Goal: Check status: Check status

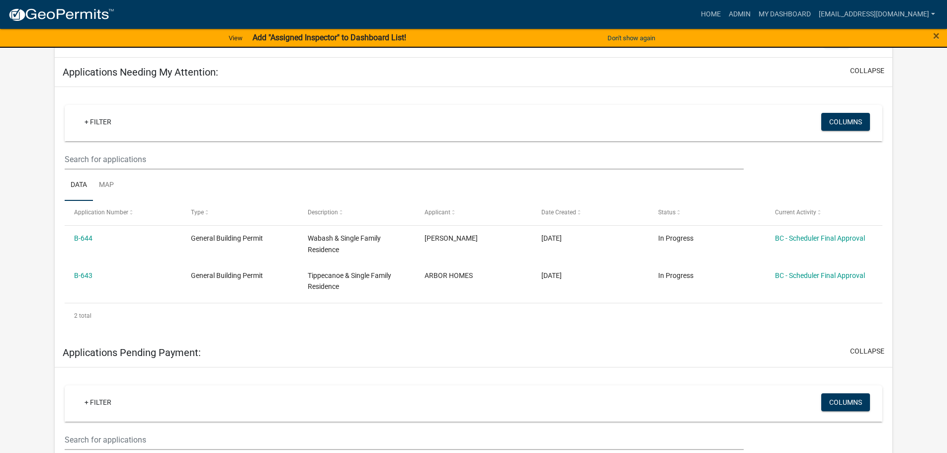
scroll to position [149, 0]
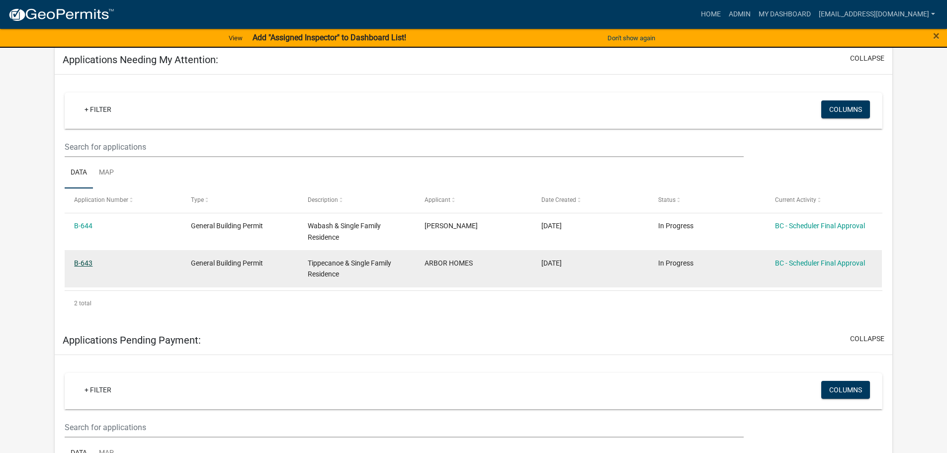
click at [88, 263] on link "B-643" at bounding box center [83, 263] width 18 height 8
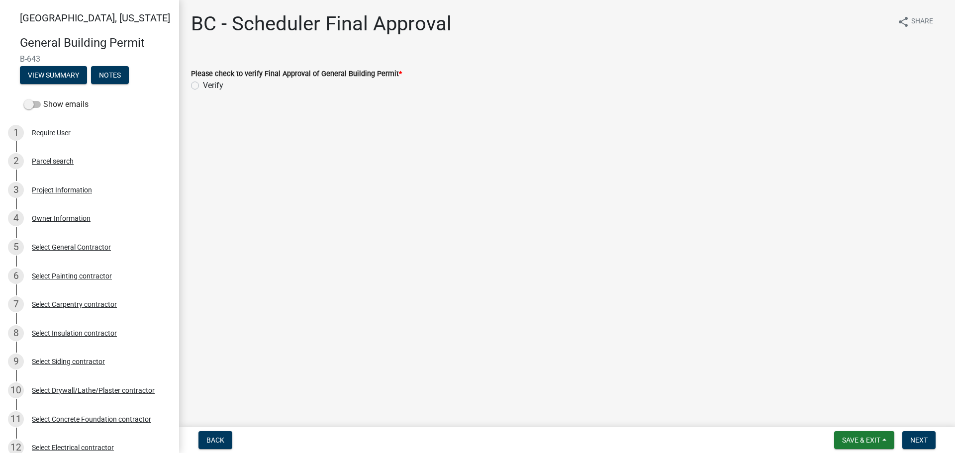
click at [203, 86] on label "Verify" at bounding box center [213, 86] width 20 height 12
click at [203, 86] on input "Verify" at bounding box center [206, 83] width 6 height 6
radio input "true"
click at [923, 438] on span "Next" at bounding box center [918, 440] width 17 height 8
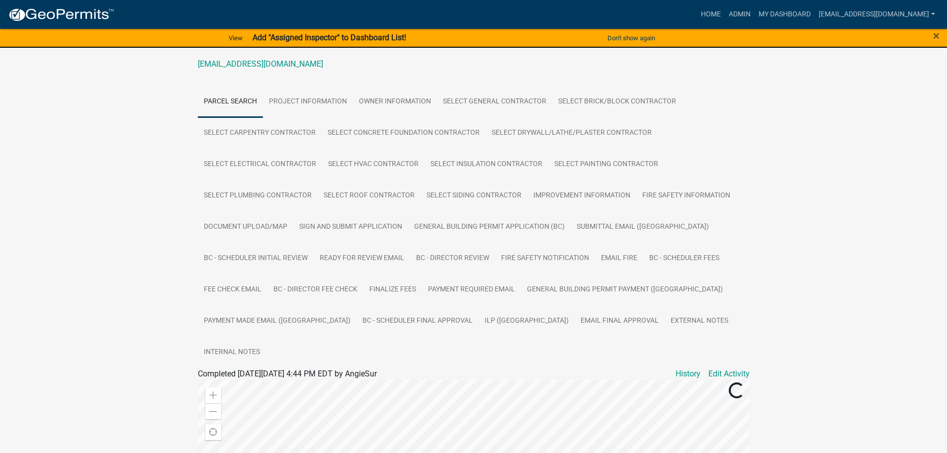
scroll to position [249, 0]
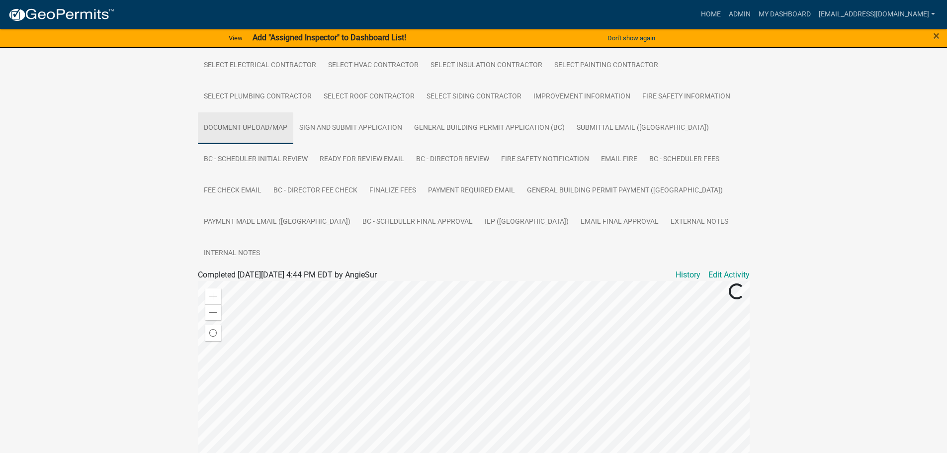
click at [248, 127] on link "Document Upload/Map" at bounding box center [245, 128] width 95 height 32
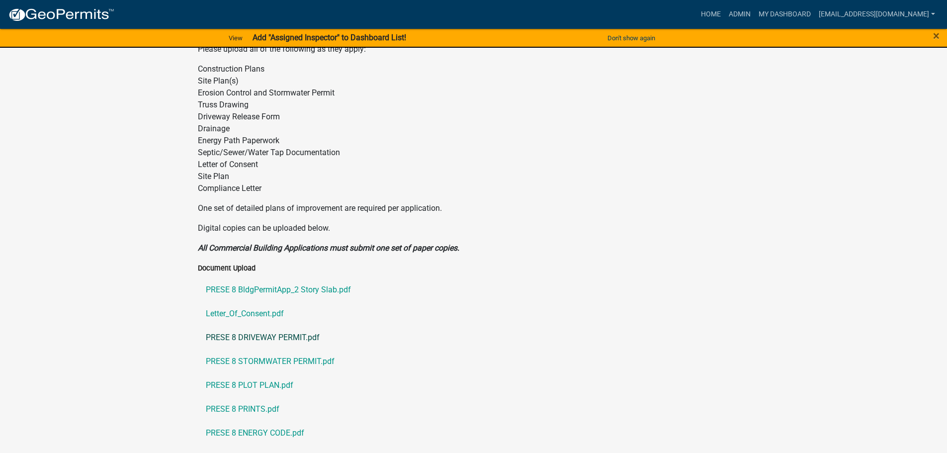
scroll to position [497, 0]
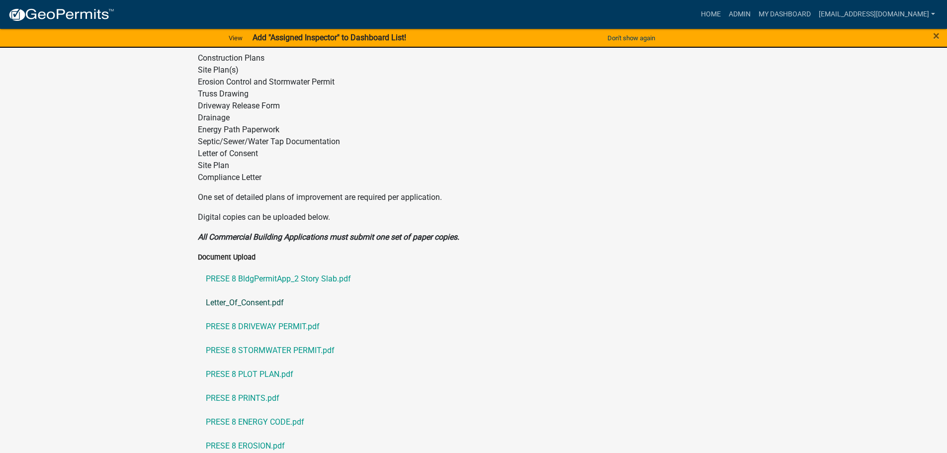
click at [263, 291] on link "Letter_Of_Consent.pdf" at bounding box center [474, 303] width 552 height 24
click at [239, 315] on link "PRESE 8 DRIVEWAY PERMIT.pdf" at bounding box center [474, 327] width 552 height 24
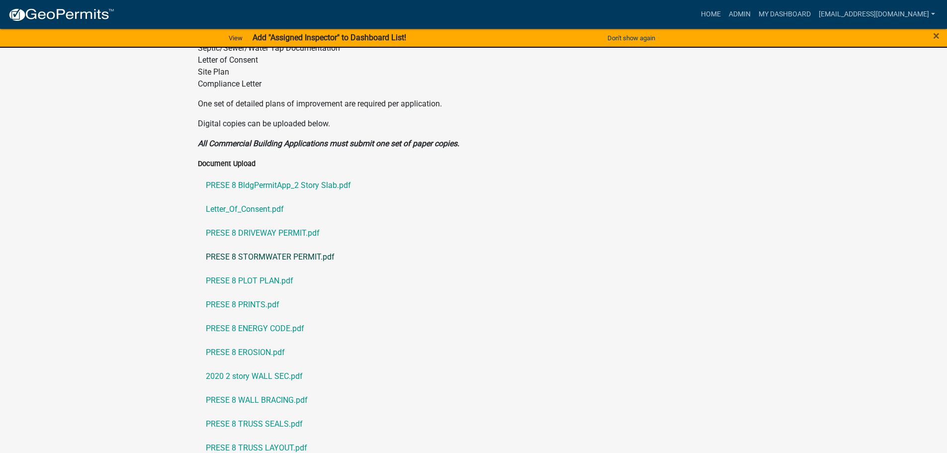
scroll to position [696, 0]
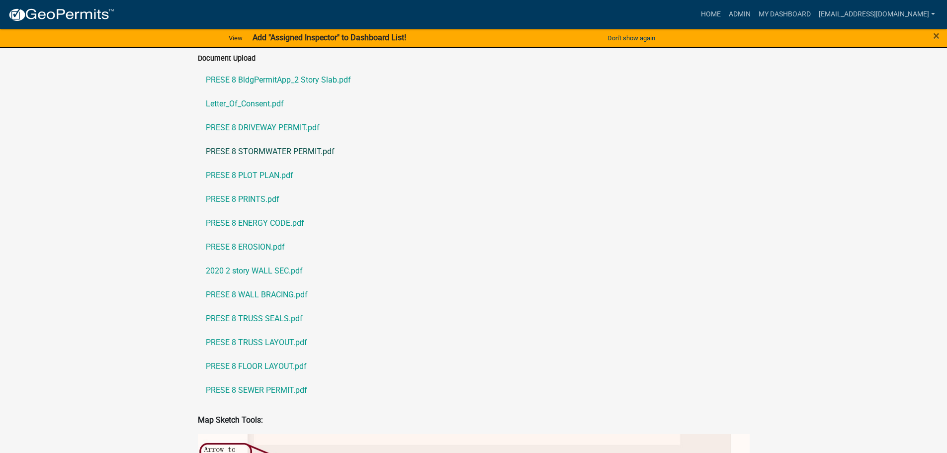
click at [255, 140] on link "PRESE 8 STORMWATER PERMIT.pdf" at bounding box center [474, 152] width 552 height 24
click at [241, 164] on link "PRESE 8 PLOT PLAN.pdf" at bounding box center [474, 176] width 552 height 24
click at [246, 187] on link "PRESE 8 PRINTS.pdf" at bounding box center [474, 199] width 552 height 24
click at [248, 211] on link "PRESE 8 ENERGY CODE.pdf" at bounding box center [474, 223] width 552 height 24
click at [241, 235] on link "PRESE 8 EROSION.pdf" at bounding box center [474, 247] width 552 height 24
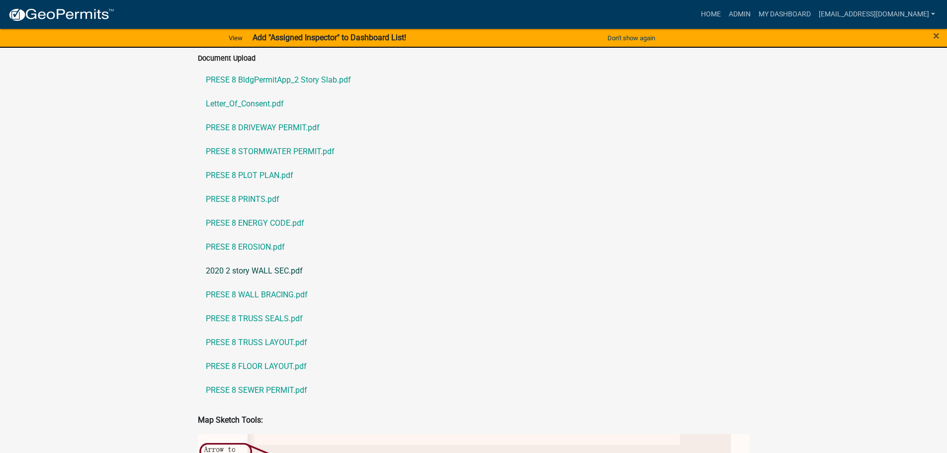
click at [235, 259] on link "2020 2 story WALL SEC.pdf" at bounding box center [474, 271] width 552 height 24
click at [253, 283] on link "PRESE 8 WALL BRACING.pdf" at bounding box center [474, 295] width 552 height 24
click at [227, 331] on link "PRESE 8 TRUSS LAYOUT.pdf" at bounding box center [474, 343] width 552 height 24
click at [229, 354] on link "PRESE 8 FLOOR LAYOUT.pdf" at bounding box center [474, 366] width 552 height 24
click at [247, 378] on link "PRESE 8 SEWER PERMIT.pdf" at bounding box center [474, 390] width 552 height 24
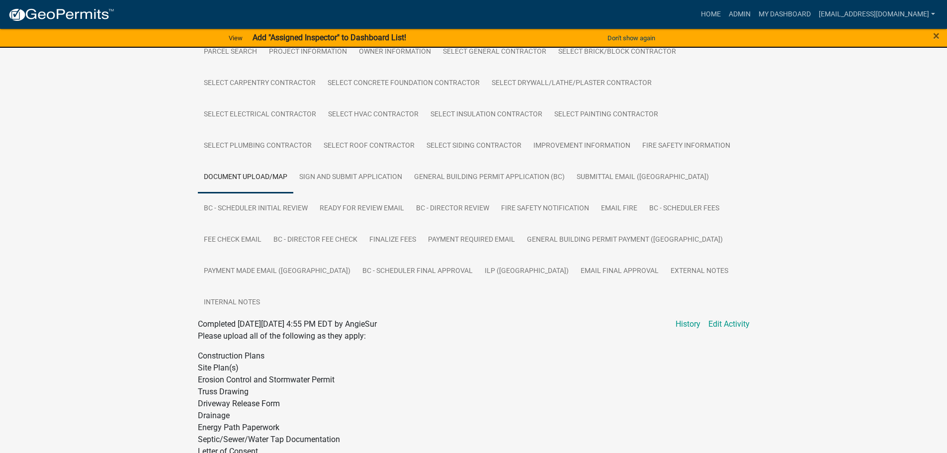
scroll to position [199, 0]
click at [478, 182] on link "General Building Permit Application (BC)" at bounding box center [489, 178] width 163 height 32
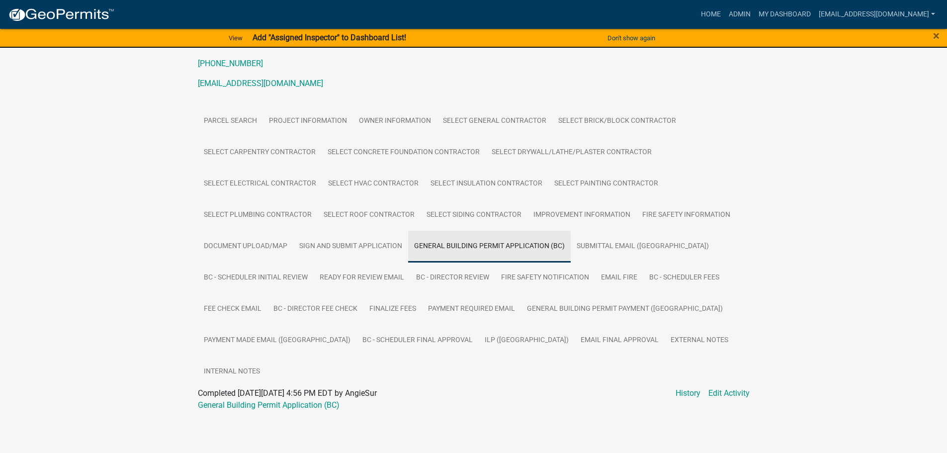
scroll to position [99, 0]
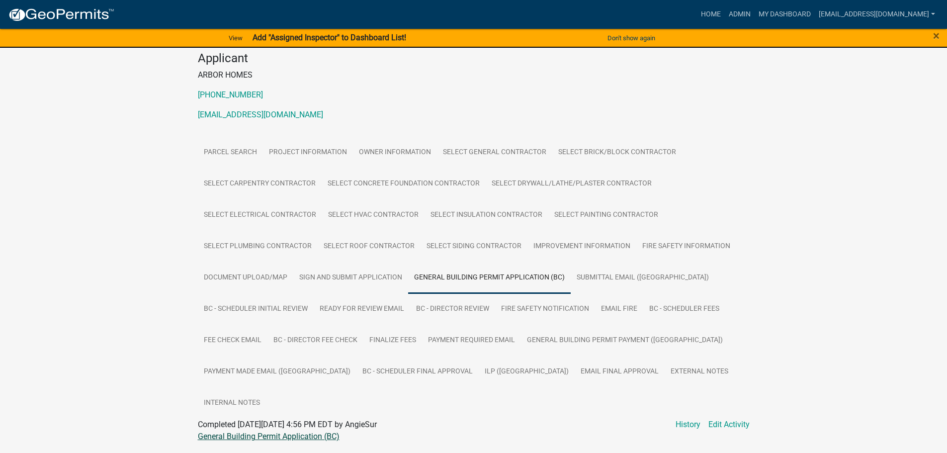
click at [275, 432] on link "General Building Permit Application (BC)" at bounding box center [269, 436] width 142 height 9
click at [479, 367] on link "ILP ([GEOGRAPHIC_DATA])" at bounding box center [527, 372] width 96 height 32
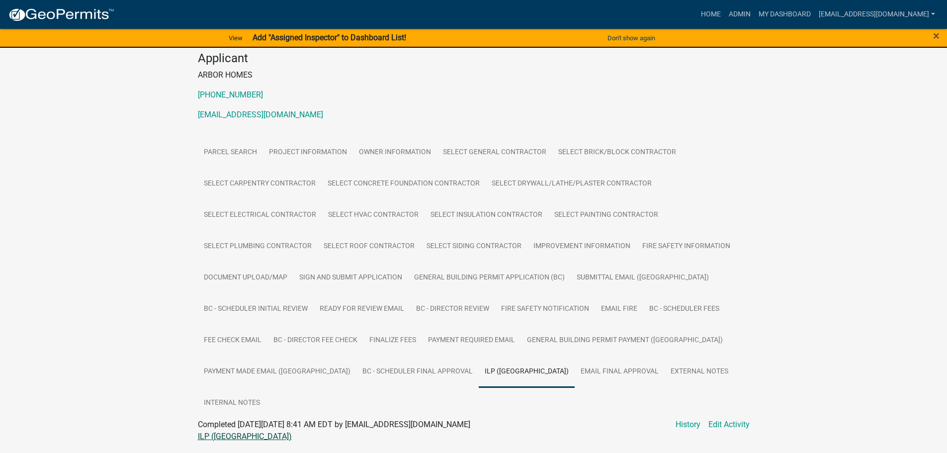
click at [208, 432] on link "ILP ([GEOGRAPHIC_DATA])" at bounding box center [245, 436] width 94 height 9
click at [779, 13] on link "My Dashboard" at bounding box center [785, 14] width 60 height 19
